Goal: Task Accomplishment & Management: Manage account settings

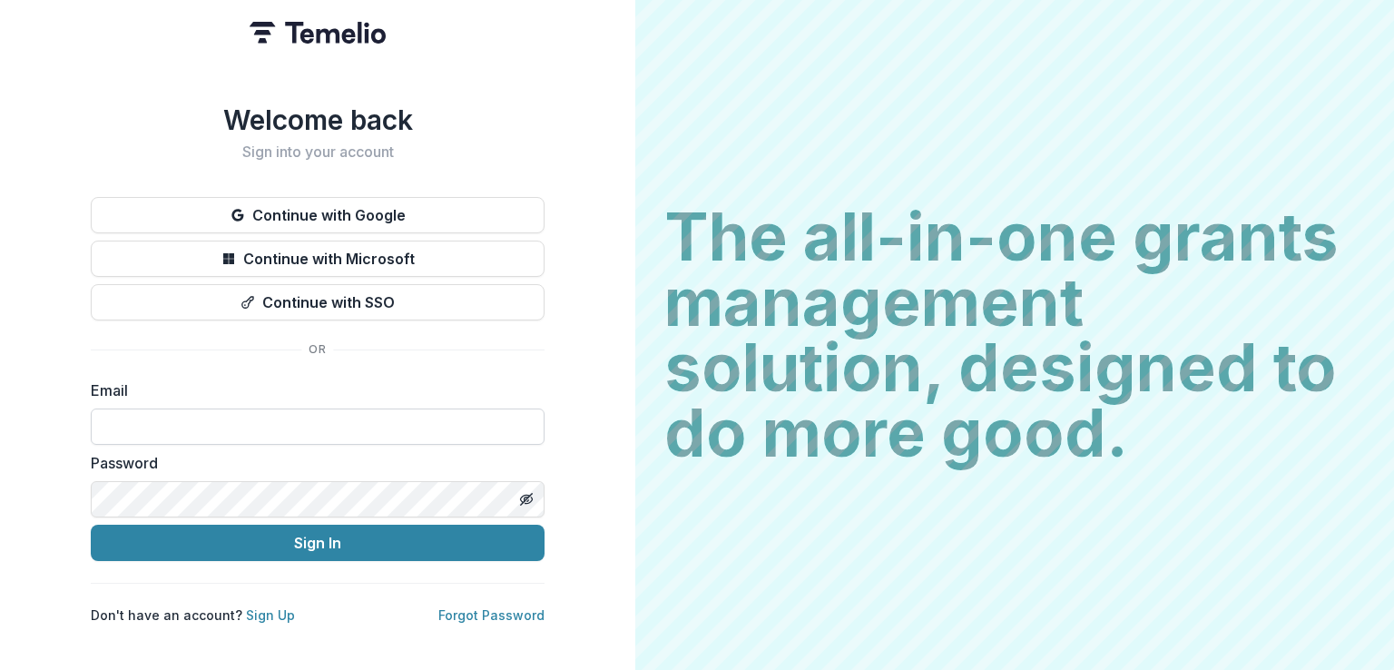
click at [225, 414] on input at bounding box center [318, 426] width 454 height 36
type input "**********"
click at [590, 524] on div "**********" at bounding box center [317, 335] width 635 height 670
click at [264, 607] on link "Sign Up" at bounding box center [270, 614] width 49 height 15
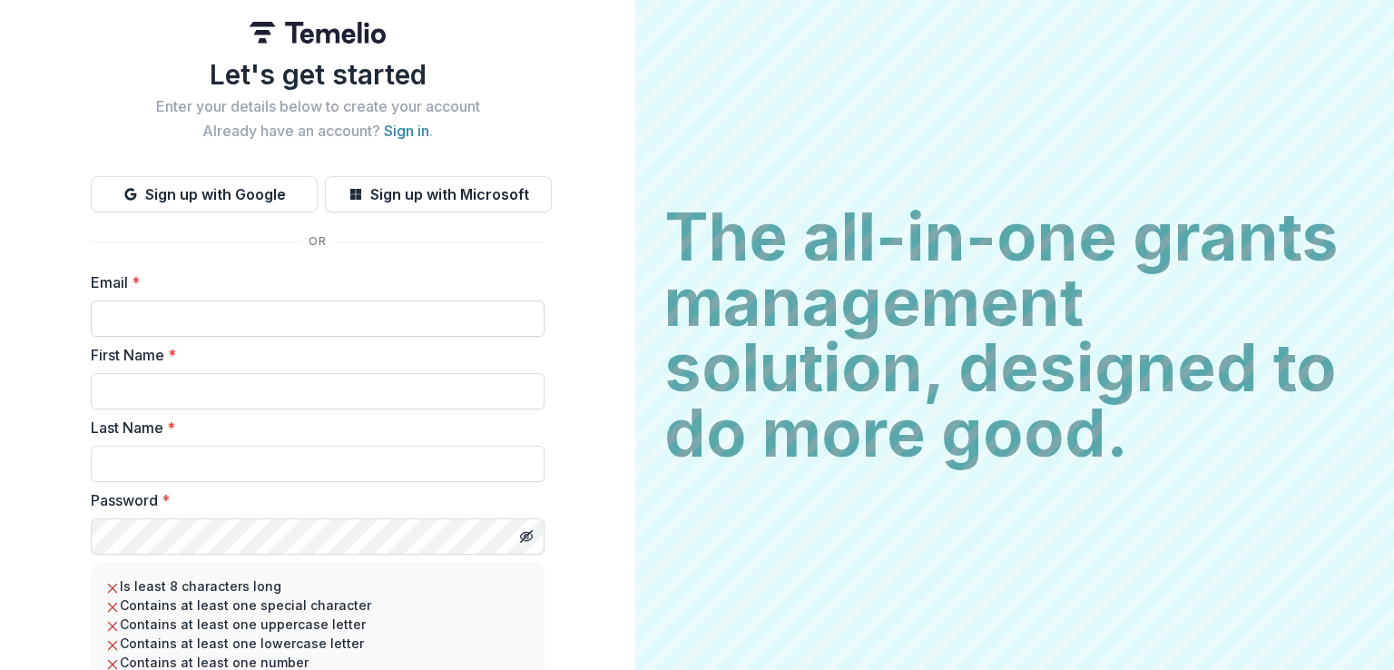
click at [263, 317] on input "Email *" at bounding box center [318, 318] width 454 height 36
type input "**********"
type input "*******"
type input "********"
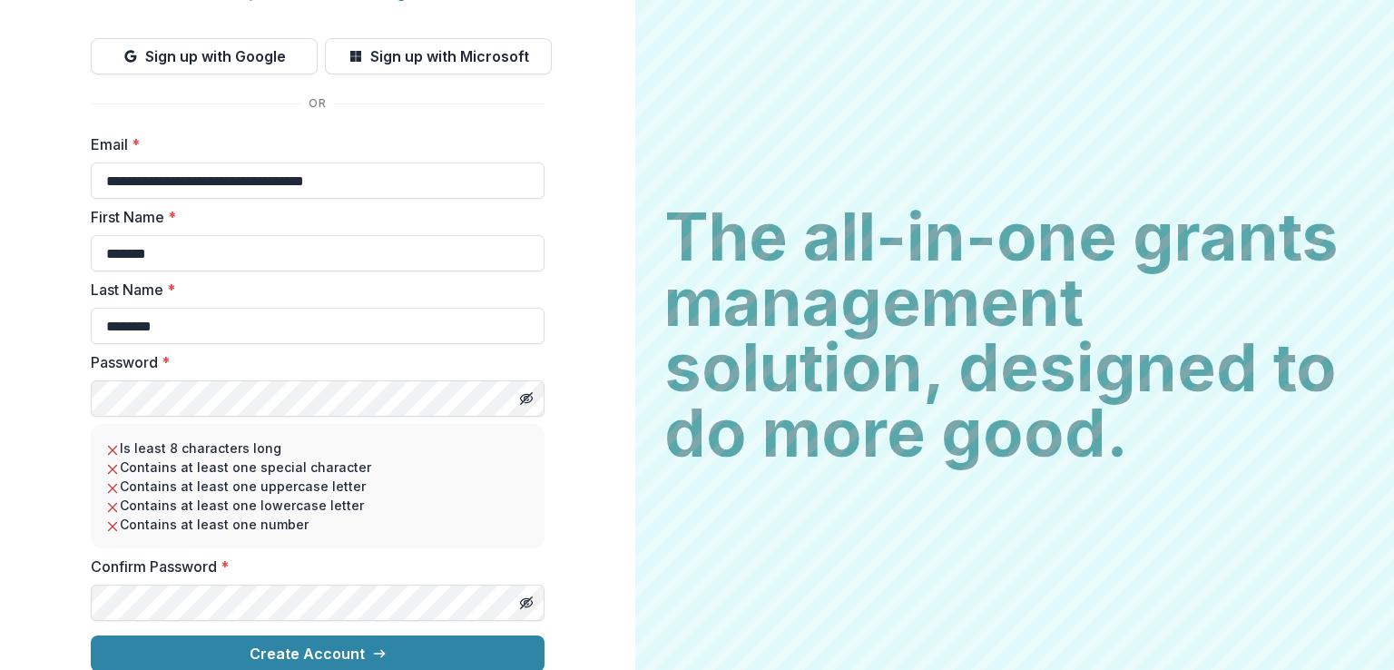
scroll to position [154, 0]
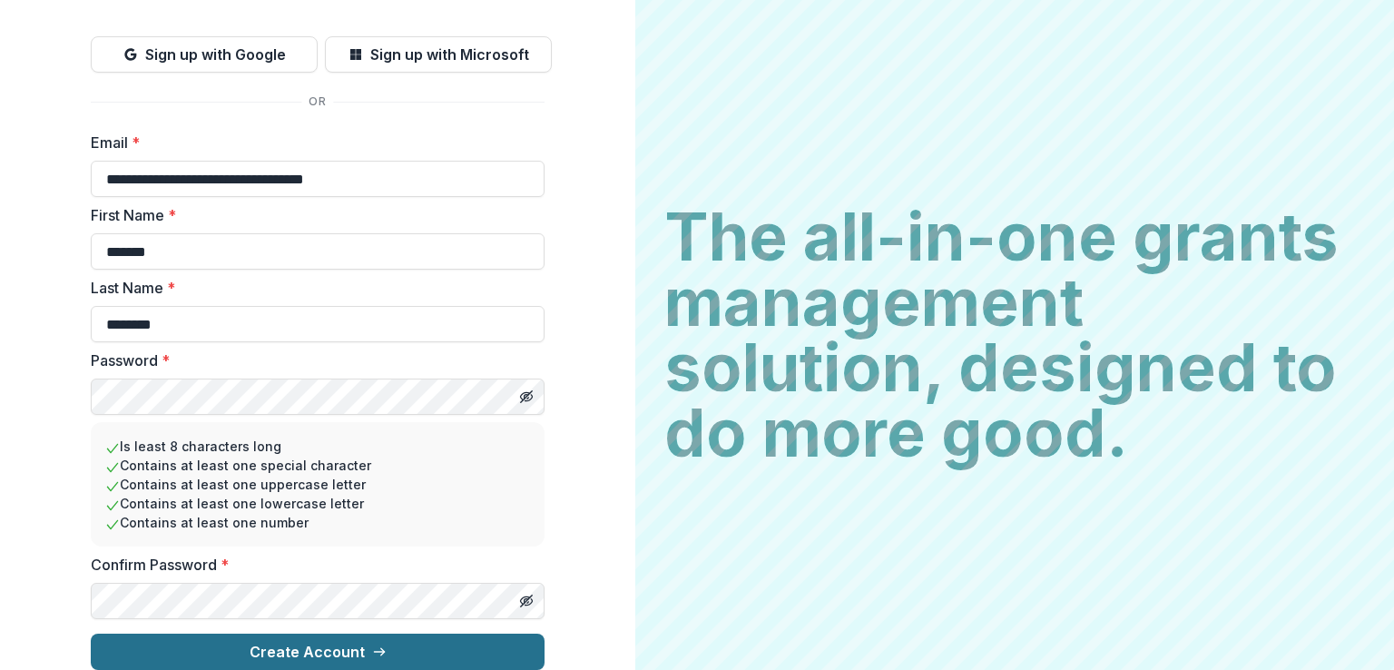
click at [347, 633] on button "Create Account" at bounding box center [318, 651] width 454 height 36
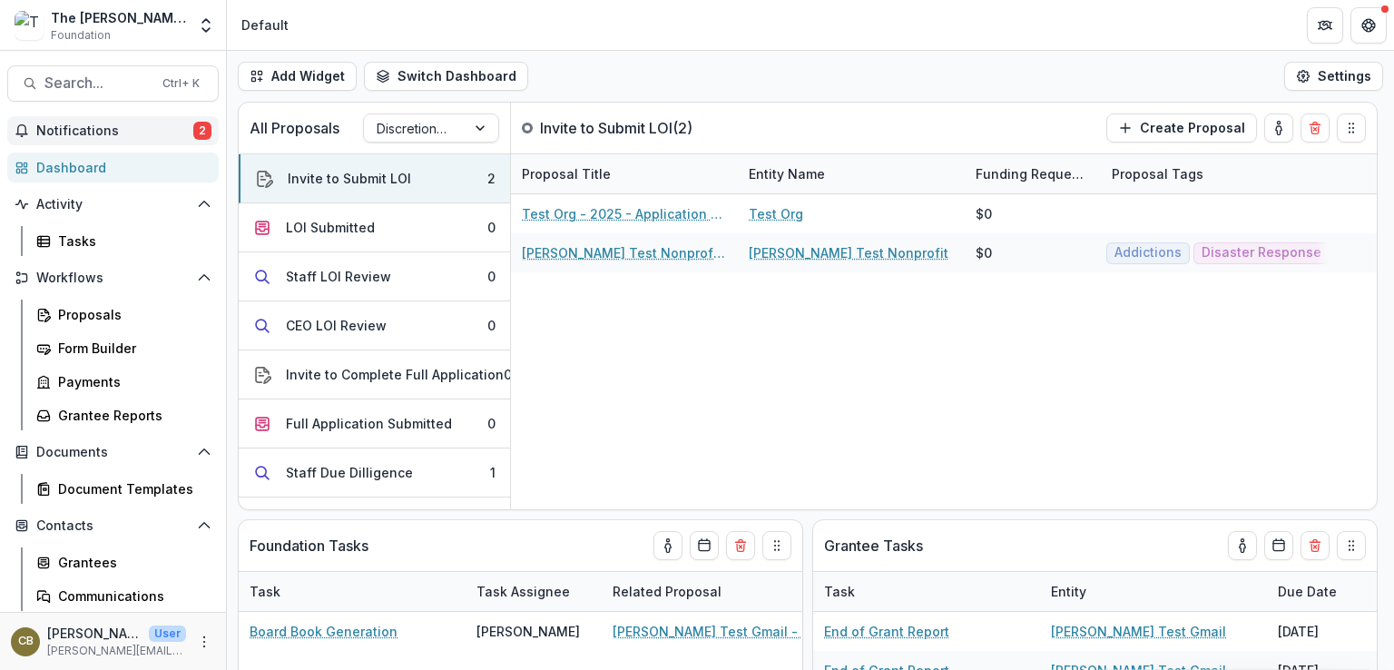
click at [80, 121] on button "Notifications 2" at bounding box center [112, 130] width 211 height 29
click at [909, 479] on div "Test Org - 2025 - Application questions over 25K Test Org $0 [PERSON_NAME] Test…" at bounding box center [944, 351] width 866 height 315
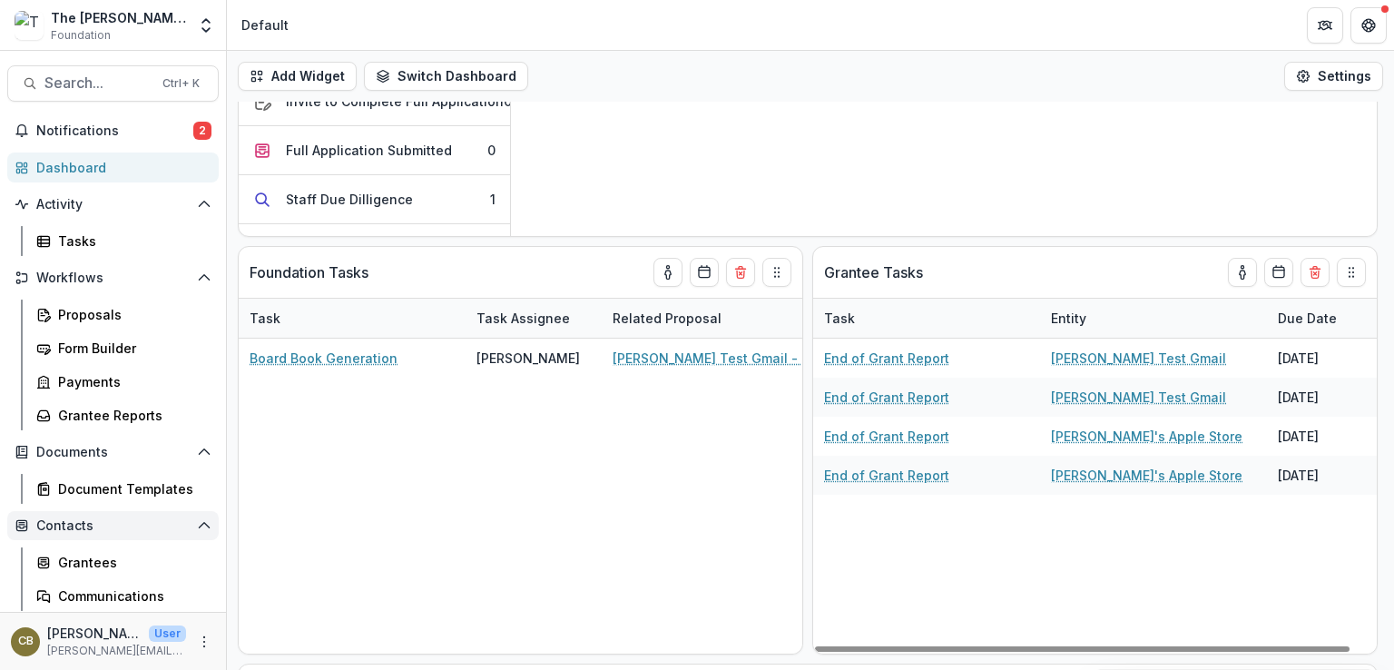
scroll to position [283, 0]
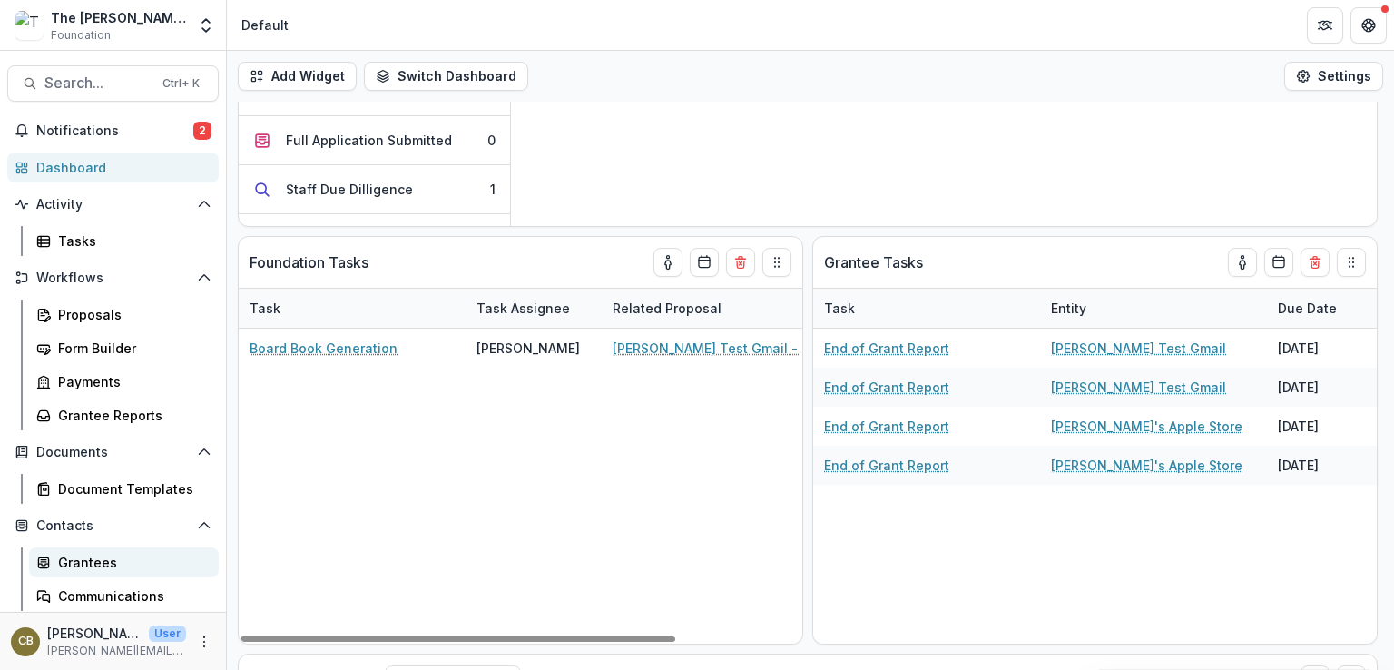
click at [83, 561] on div "Grantees" at bounding box center [131, 562] width 146 height 19
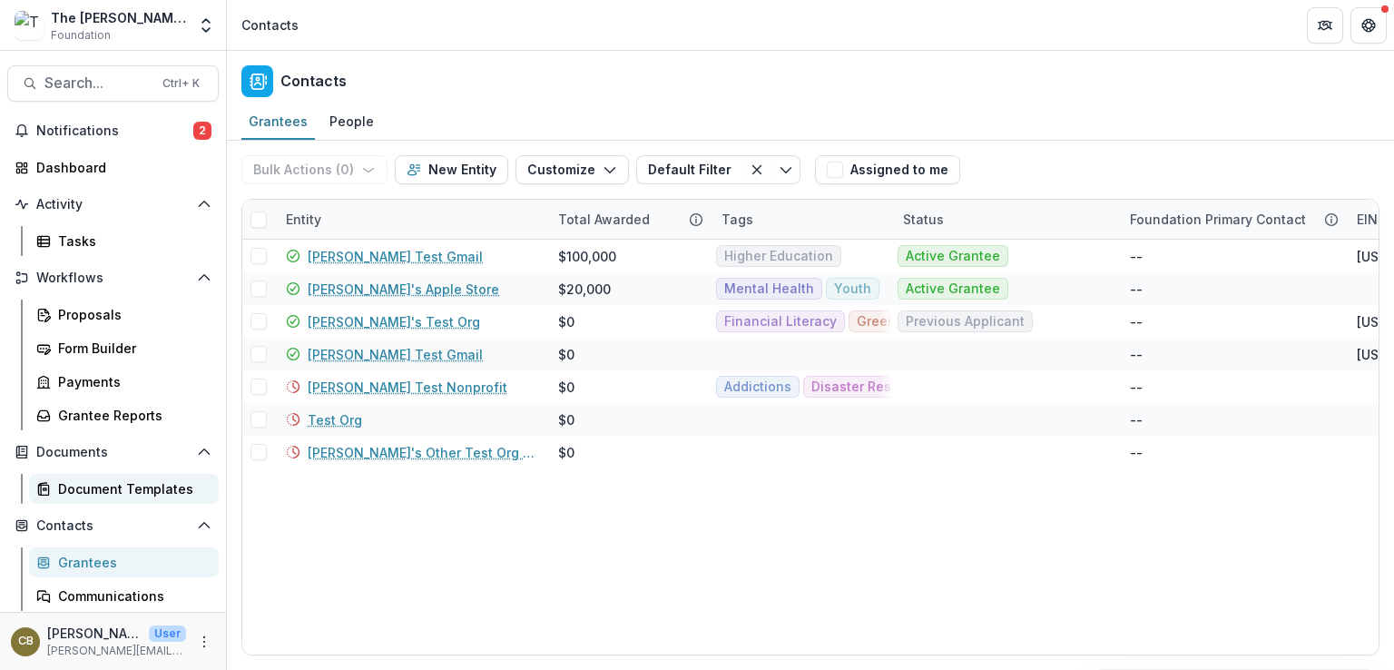
click at [114, 487] on div "Document Templates" at bounding box center [131, 488] width 146 height 19
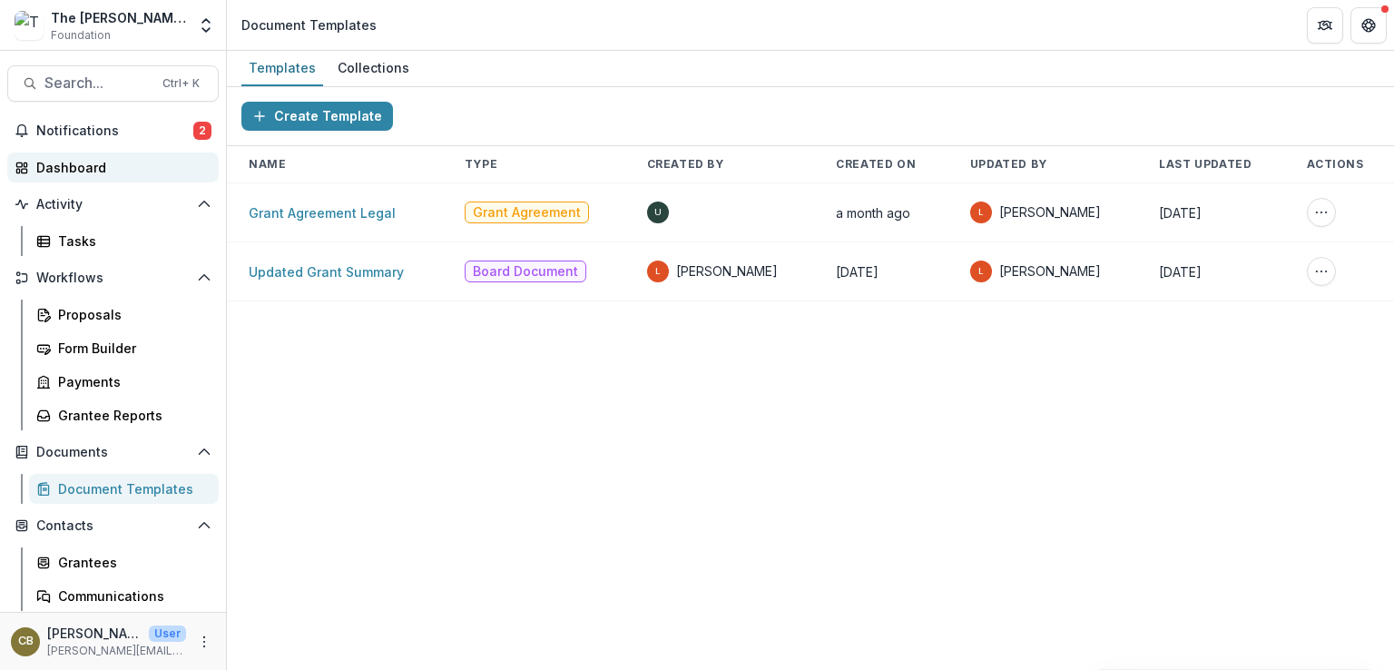
click at [45, 171] on div "Dashboard" at bounding box center [120, 167] width 168 height 19
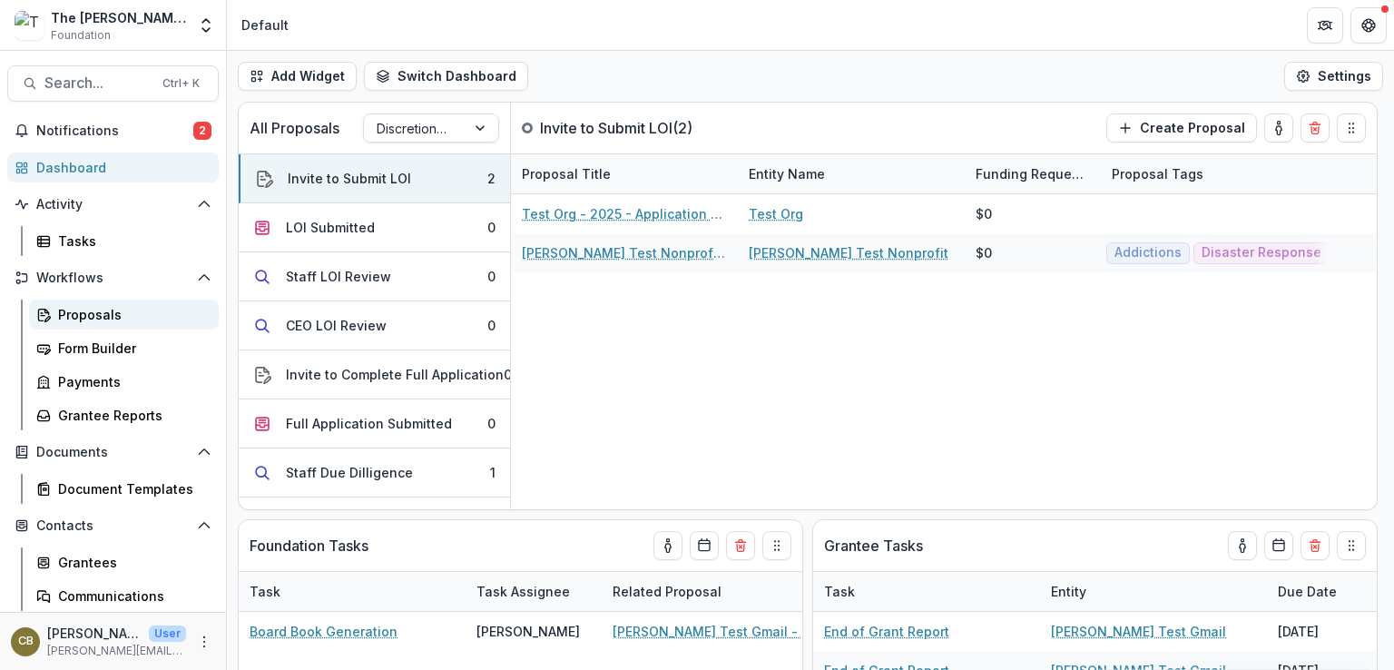
click at [90, 309] on div "Proposals" at bounding box center [131, 314] width 146 height 19
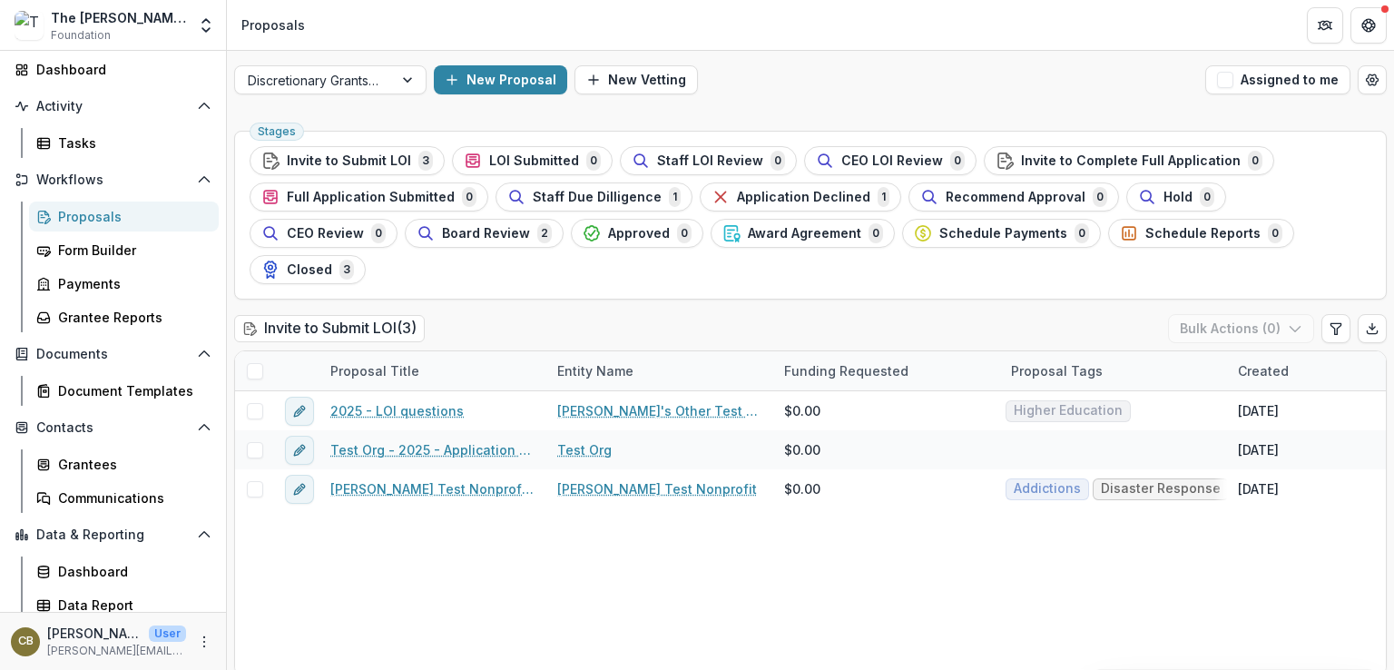
scroll to position [105, 0]
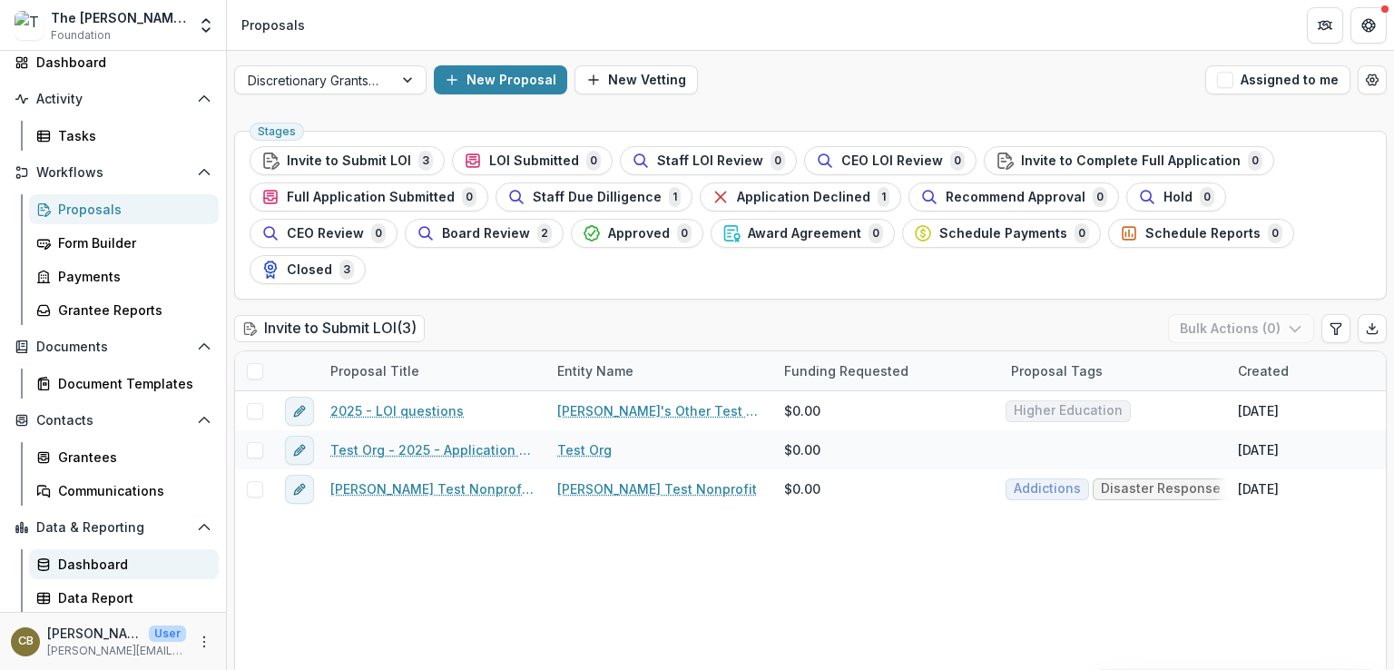
click at [103, 569] on div "Dashboard" at bounding box center [131, 563] width 146 height 19
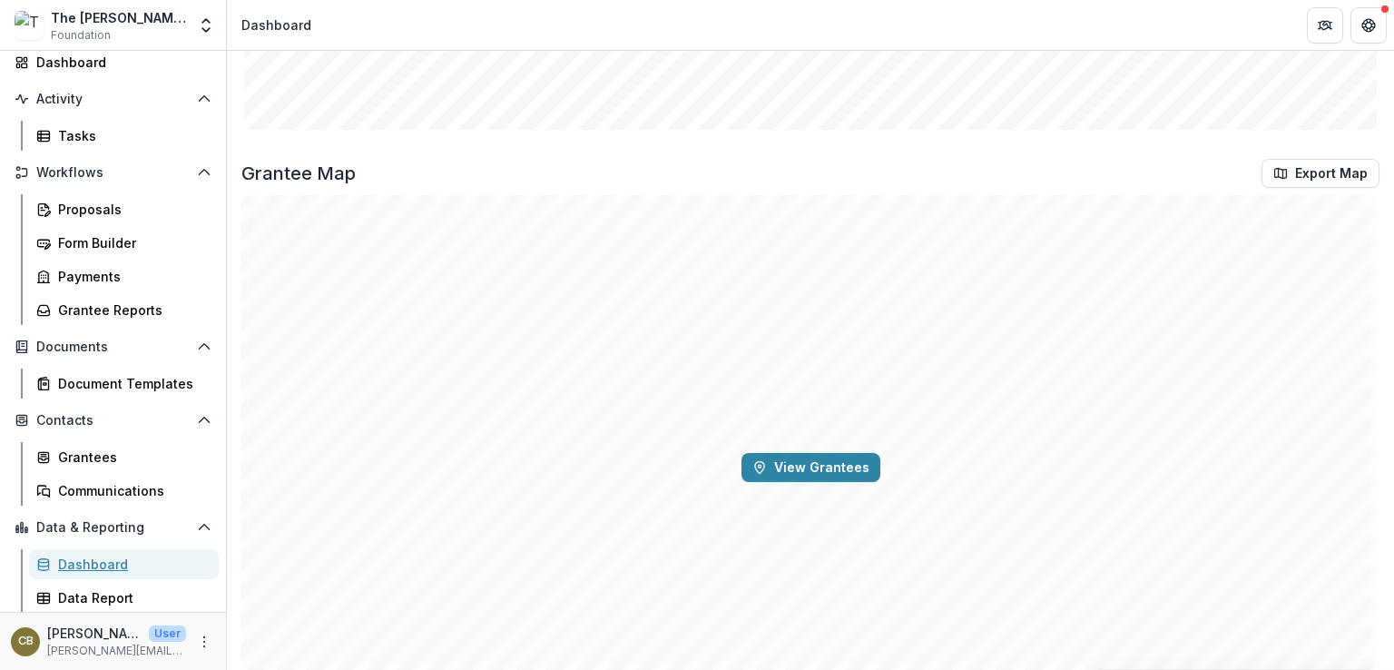
scroll to position [2488, 0]
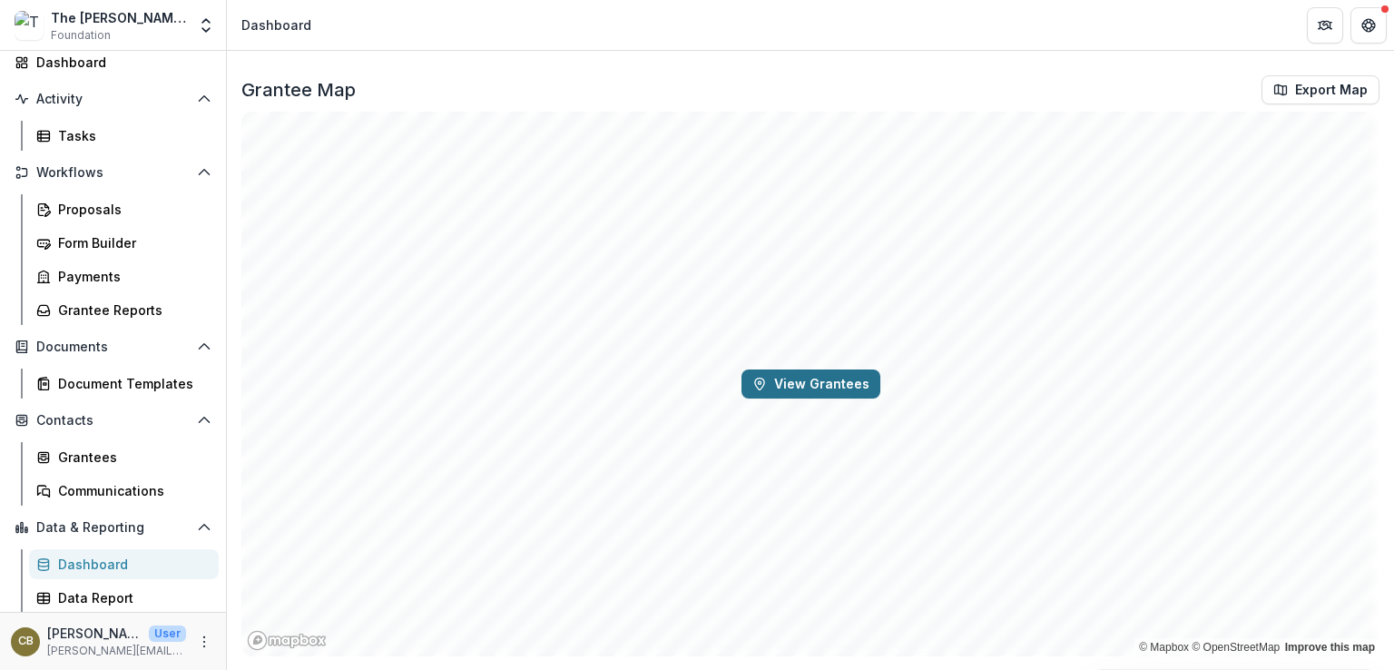
click at [787, 377] on button "View Grantees" at bounding box center [810, 383] width 139 height 29
click at [94, 592] on div "Data Report" at bounding box center [131, 597] width 146 height 19
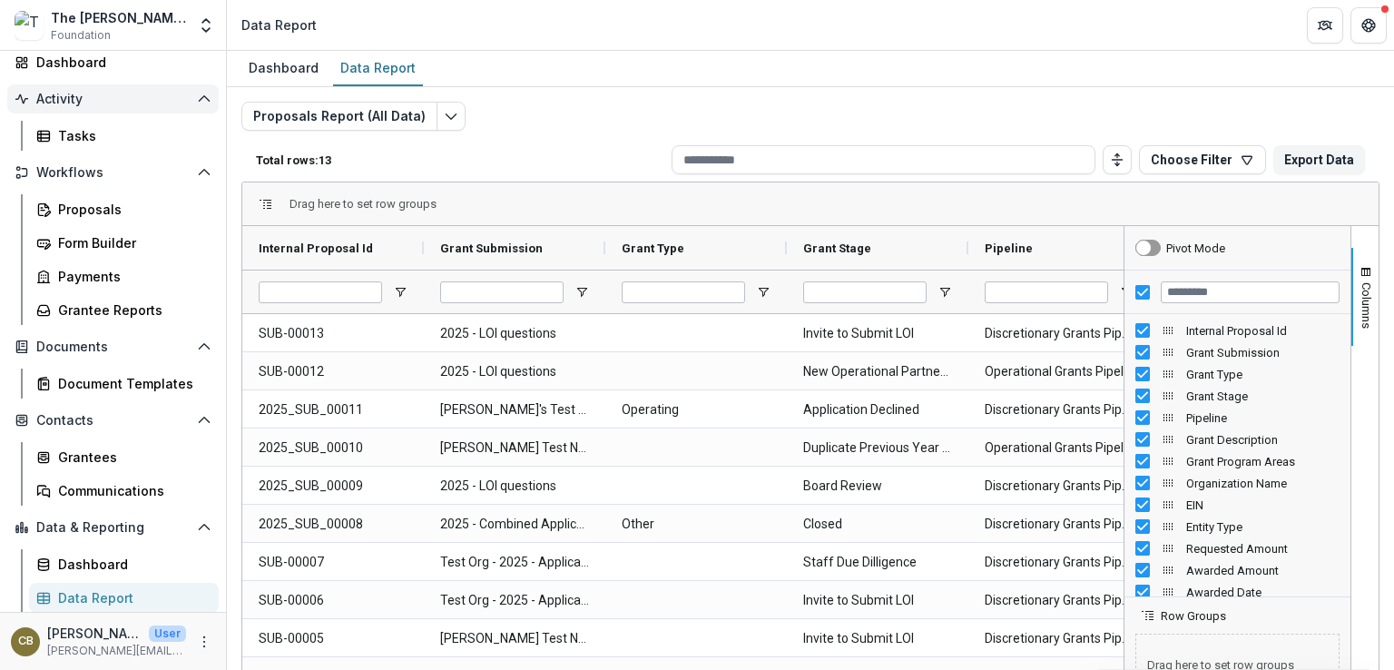
click at [116, 93] on span "Activity" at bounding box center [112, 99] width 153 height 15
click at [28, 24] on img at bounding box center [29, 25] width 29 height 29
click at [132, 17] on div "The [PERSON_NAME] Foundation Workflow Sandbox" at bounding box center [118, 17] width 135 height 19
click at [1123, 95] on div "Proposals Report (All Data) Total rows: 13 Choose Filter Personal Filters Team …" at bounding box center [810, 430] width 1167 height 686
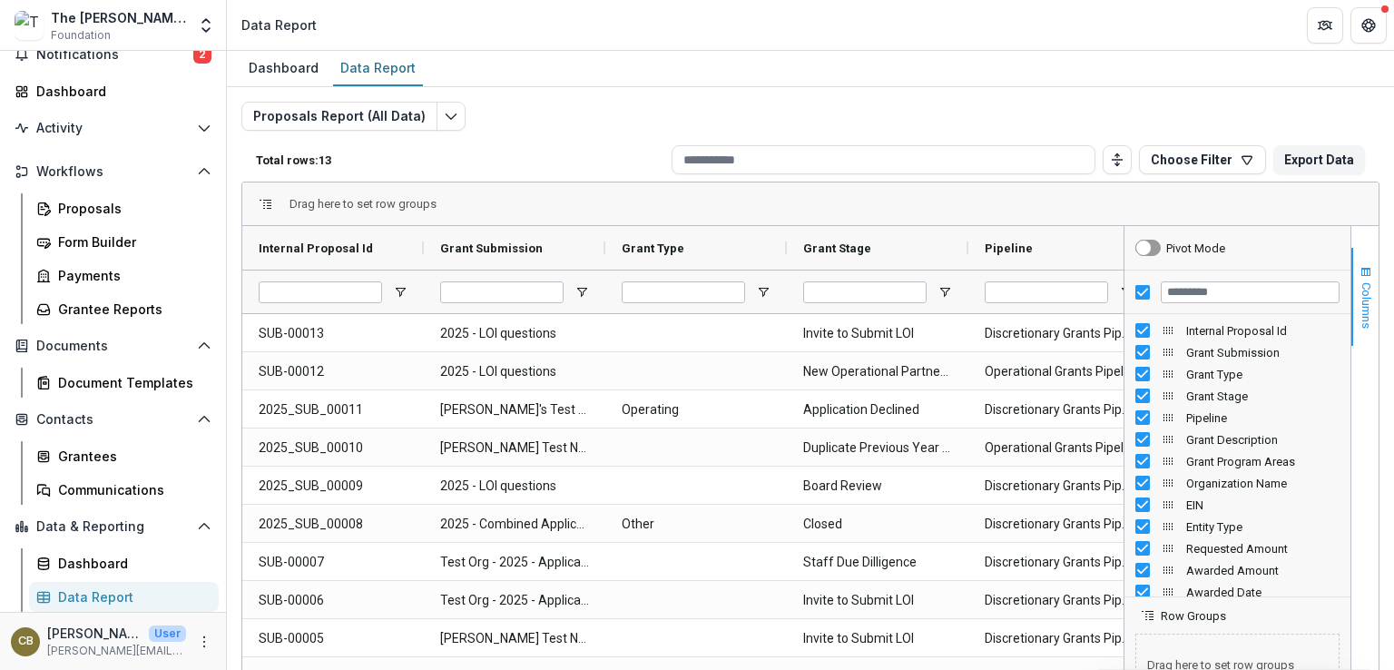
click at [1359, 296] on span "Columns" at bounding box center [1366, 305] width 14 height 46
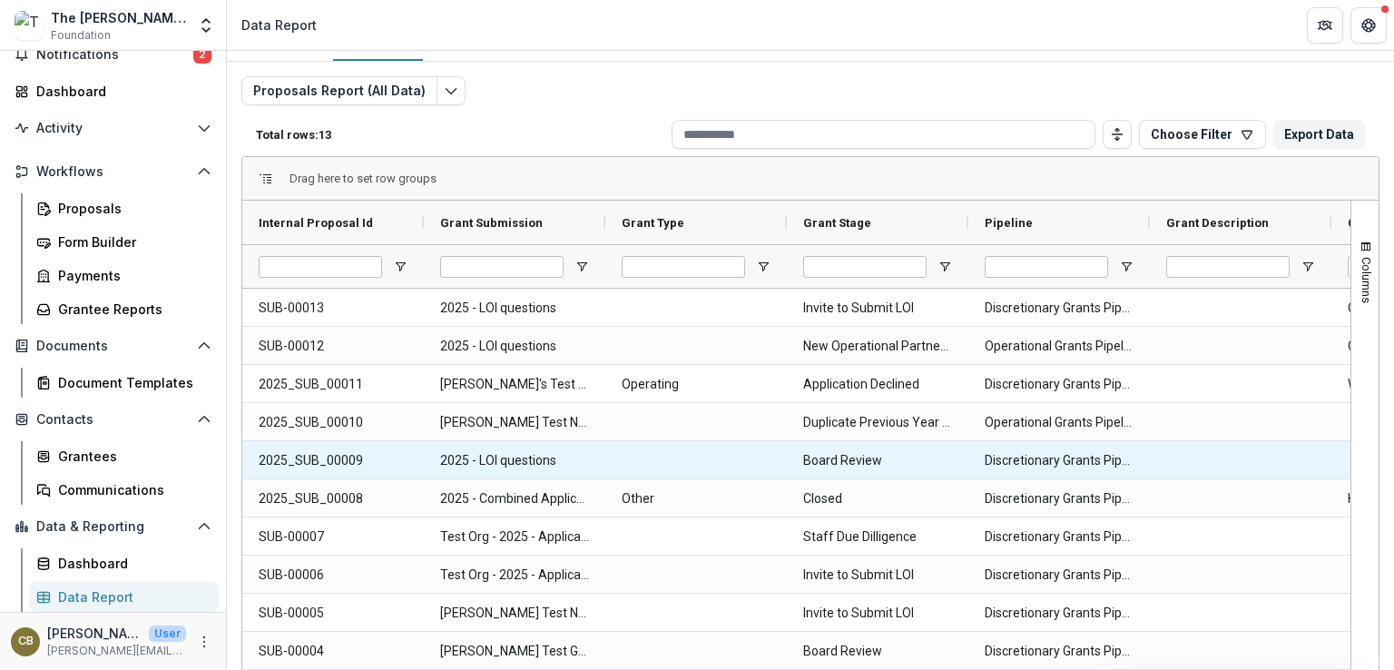
scroll to position [0, 0]
